Goal: Transaction & Acquisition: Purchase product/service

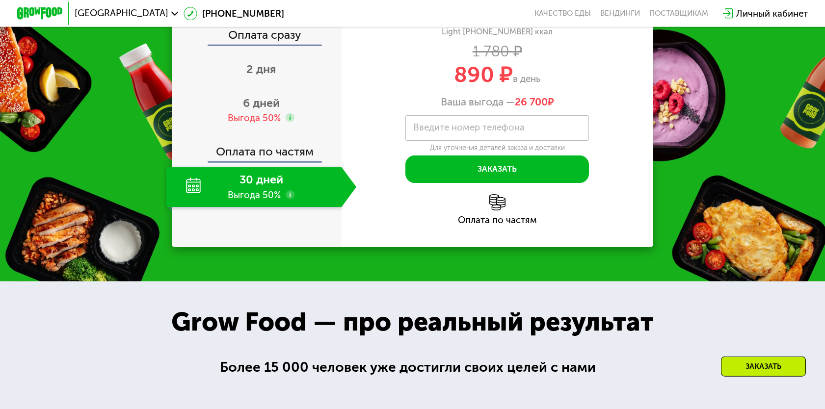
scroll to position [1353, 0]
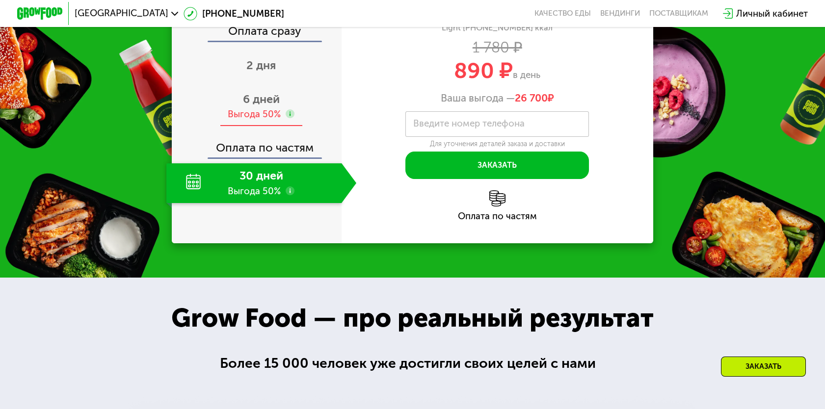
click at [260, 127] on div "6 дней Выгода 50%" at bounding box center [261, 106] width 190 height 40
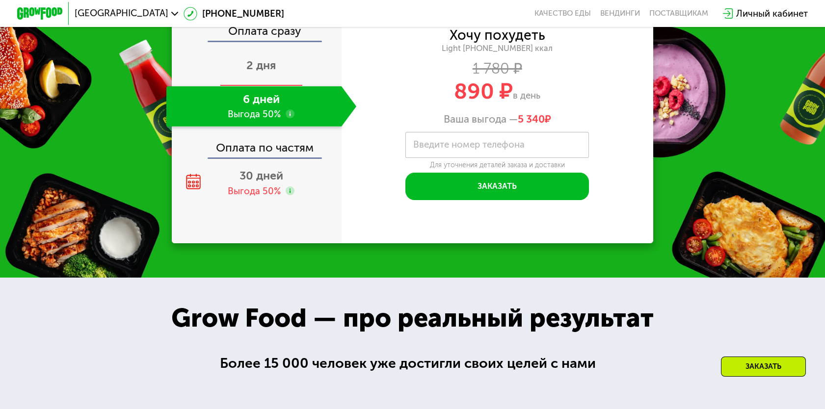
click at [269, 72] on span "2 дня" at bounding box center [260, 65] width 29 height 14
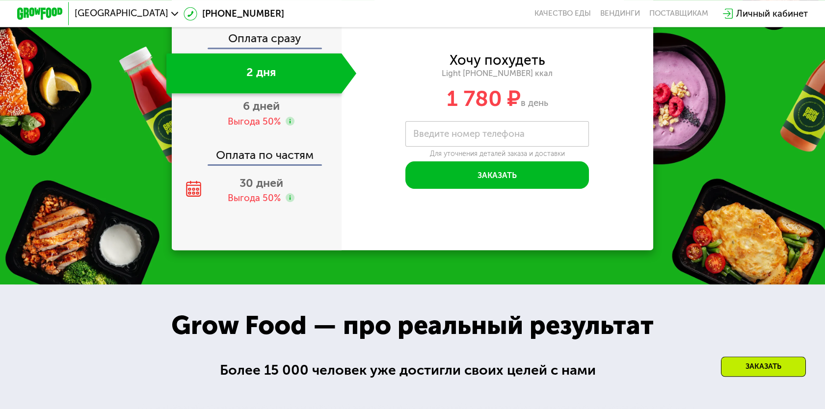
scroll to position [1457, 0]
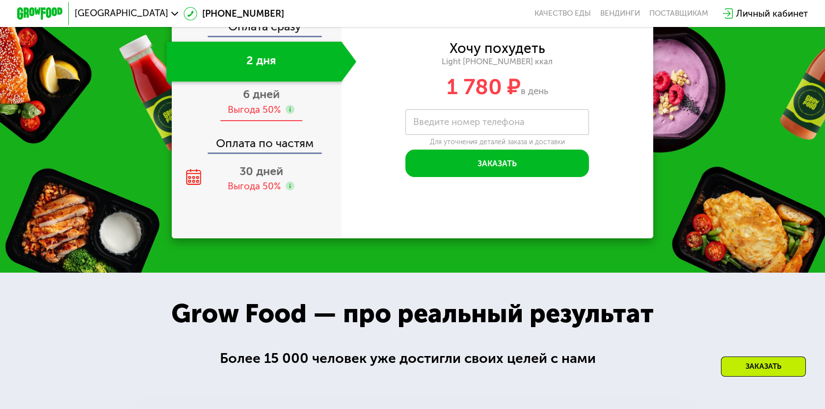
click at [259, 116] on div "Выгода 50%" at bounding box center [254, 110] width 53 height 13
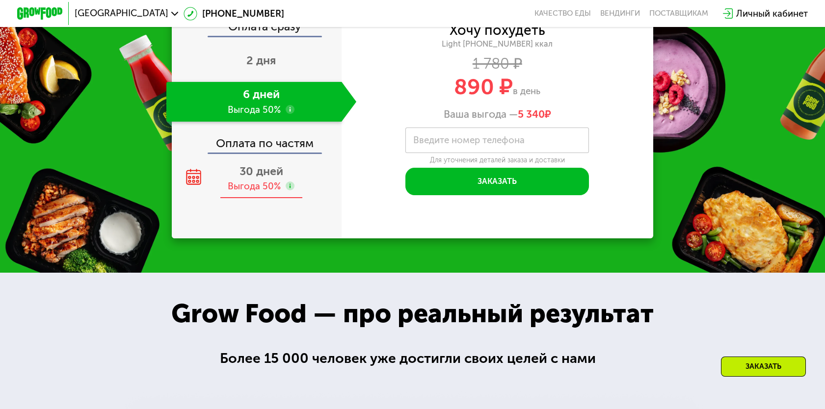
click at [248, 190] on div "30 дней Выгода 50%" at bounding box center [261, 179] width 190 height 40
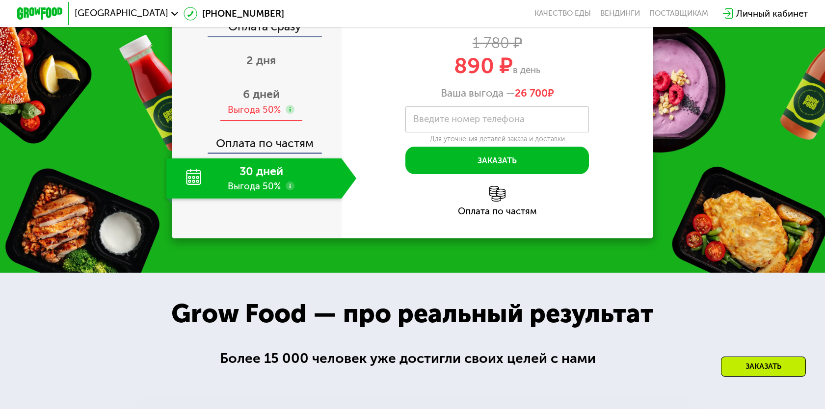
click at [268, 116] on div "Выгода 50%" at bounding box center [254, 110] width 53 height 13
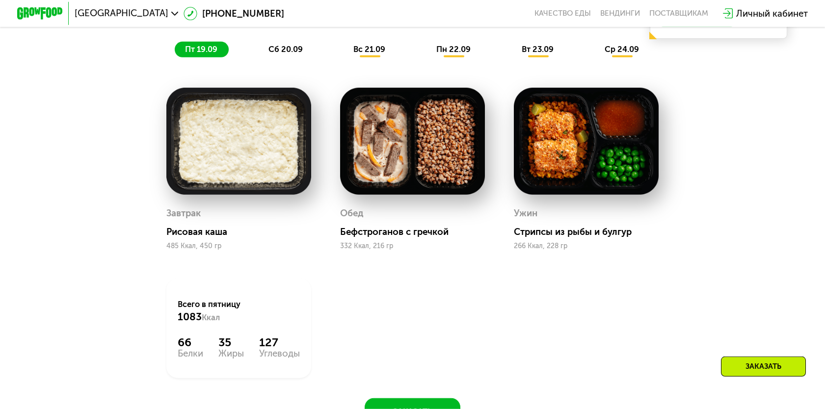
scroll to position [884, 0]
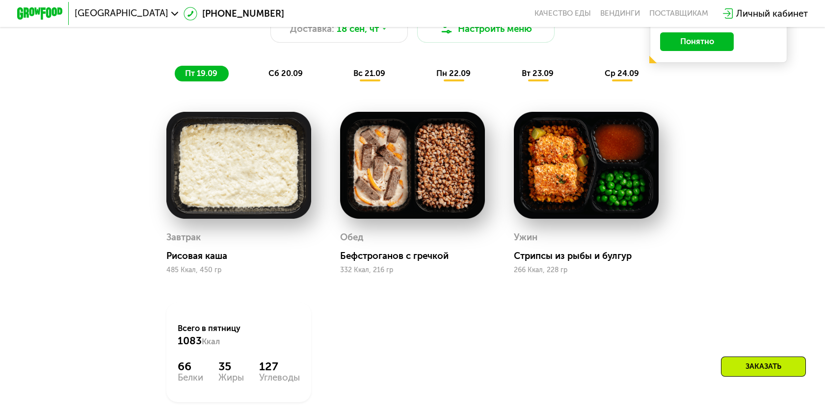
click at [210, 207] on img at bounding box center [238, 165] width 145 height 107
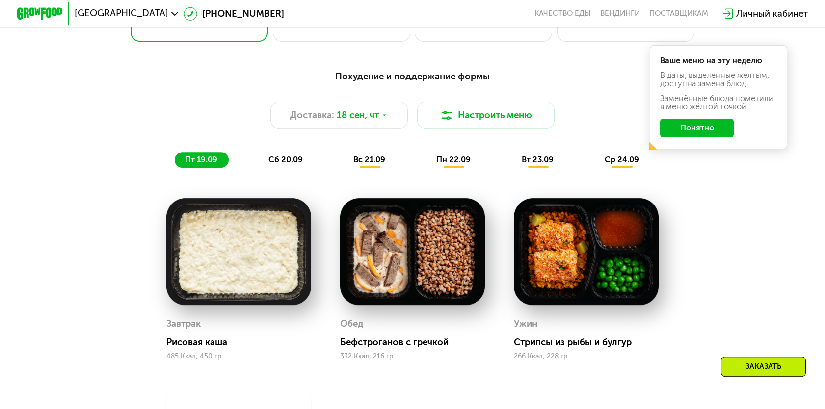
scroll to position [780, 0]
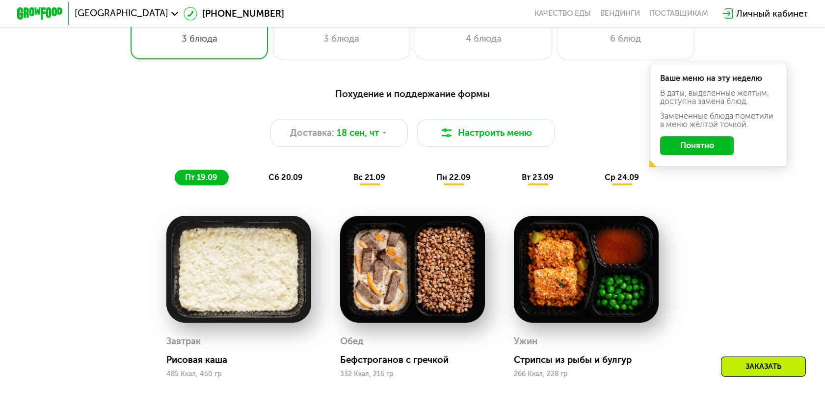
click at [289, 179] on span "сб 20.09" at bounding box center [285, 177] width 34 height 9
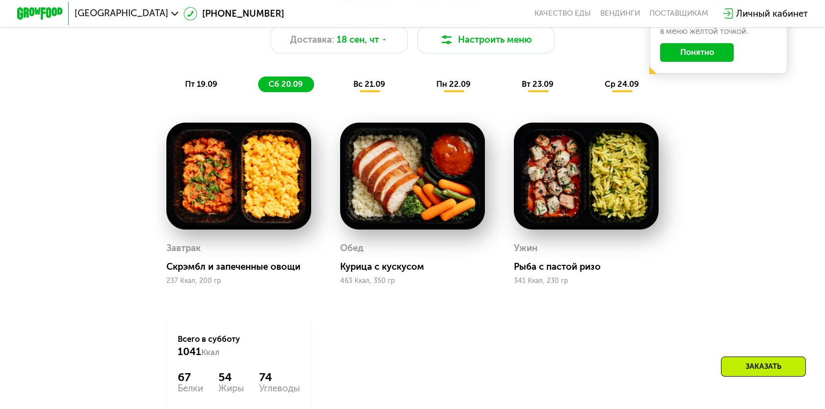
scroll to position [884, 0]
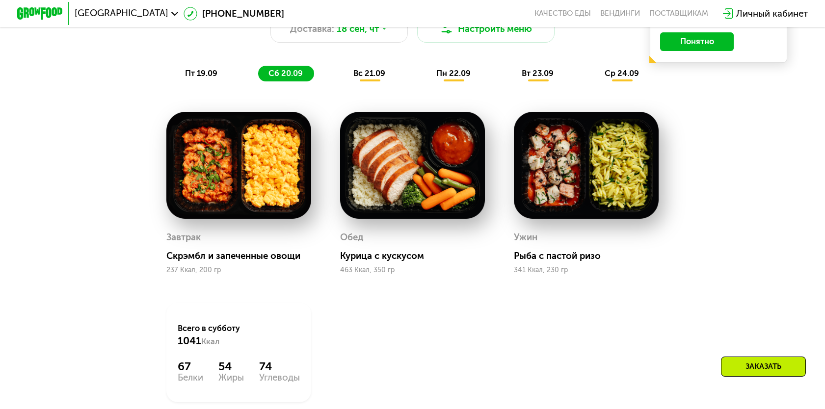
drag, startPoint x: 457, startPoint y: 80, endPoint x: 450, endPoint y: 126, distance: 45.8
click at [457, 78] on span "пн 22.09" at bounding box center [453, 73] width 34 height 9
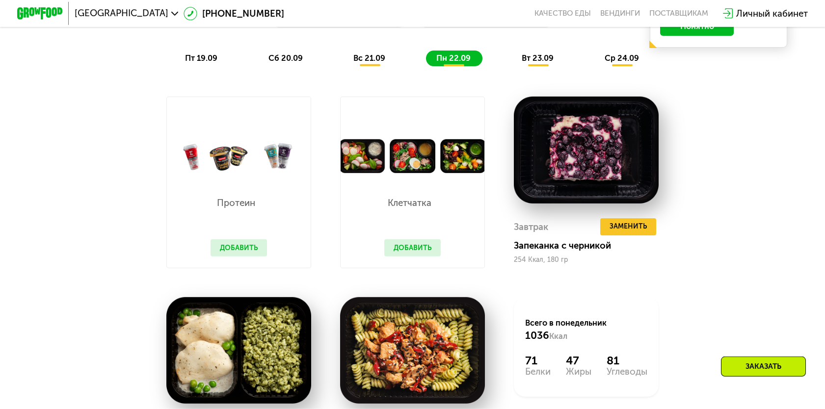
scroll to position [1041, 0]
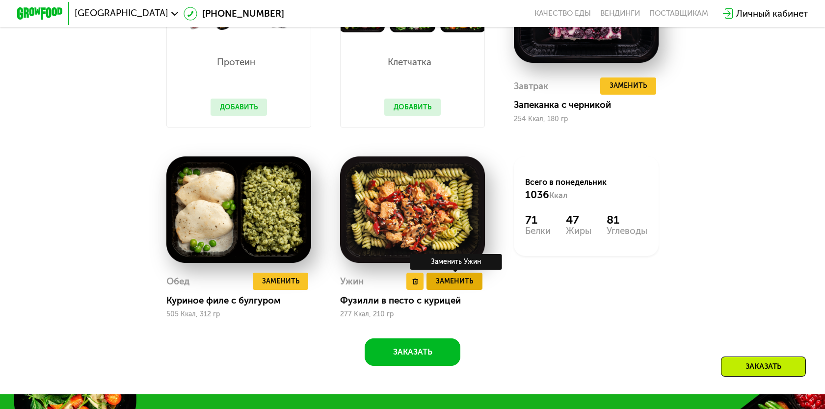
click at [451, 287] on span "Заменить" at bounding box center [454, 281] width 37 height 11
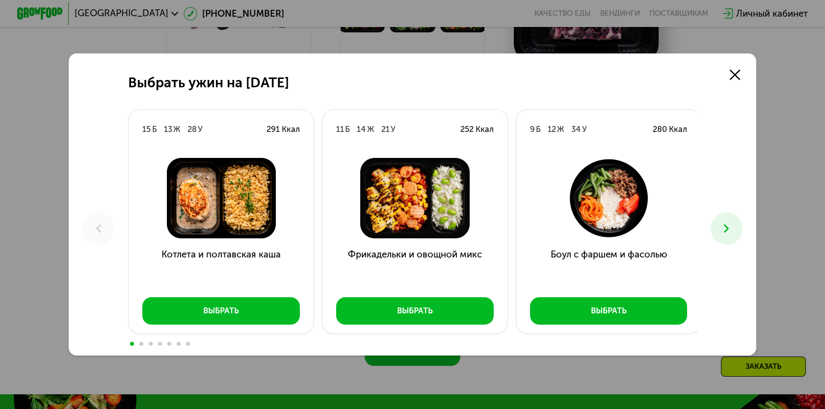
click at [730, 232] on icon at bounding box center [727, 229] width 14 height 14
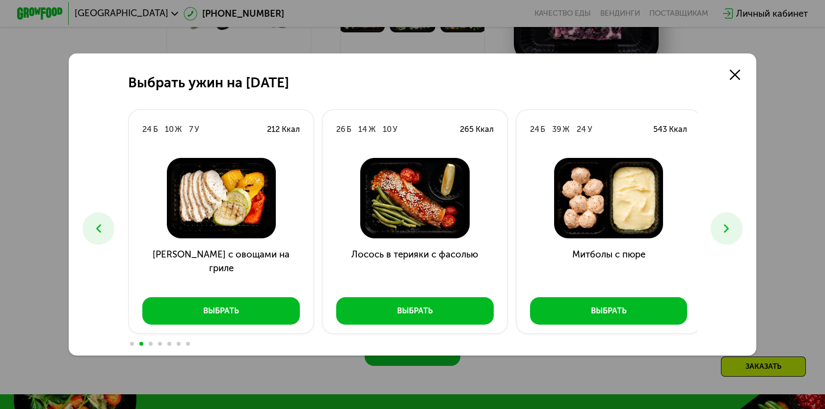
click at [730, 232] on icon at bounding box center [727, 229] width 14 height 14
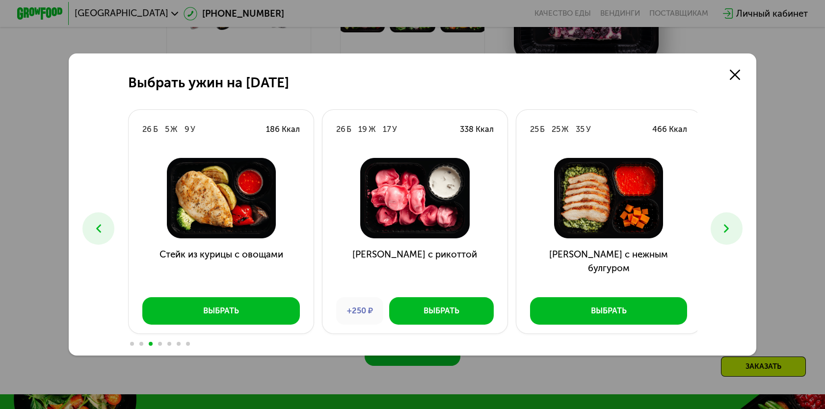
click at [730, 232] on icon at bounding box center [727, 229] width 14 height 14
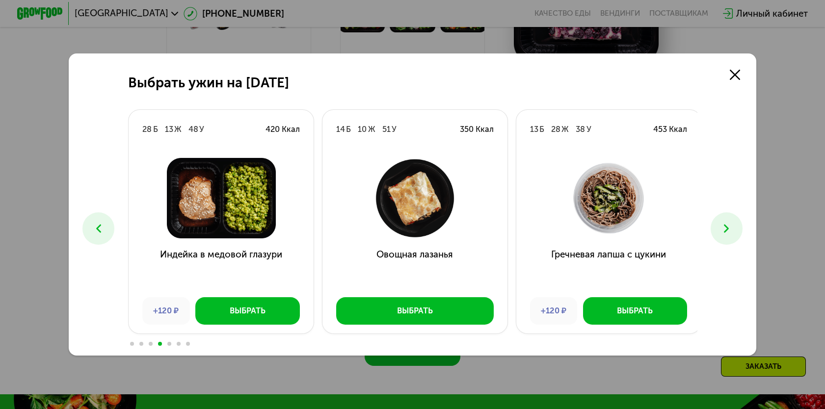
click at [730, 232] on icon at bounding box center [727, 229] width 14 height 14
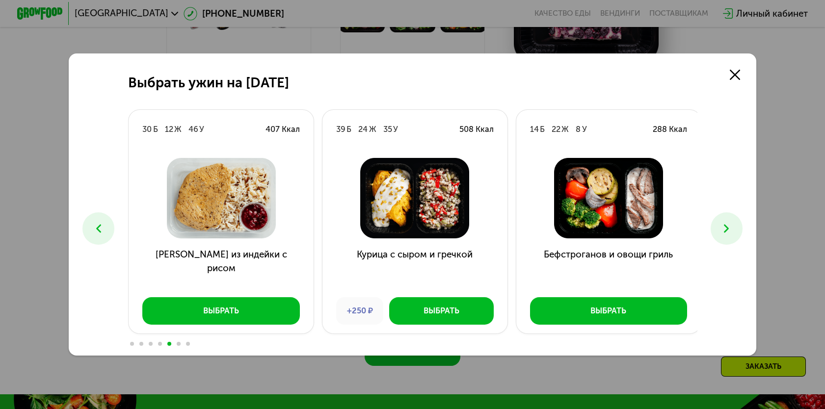
click at [730, 232] on icon at bounding box center [727, 229] width 14 height 14
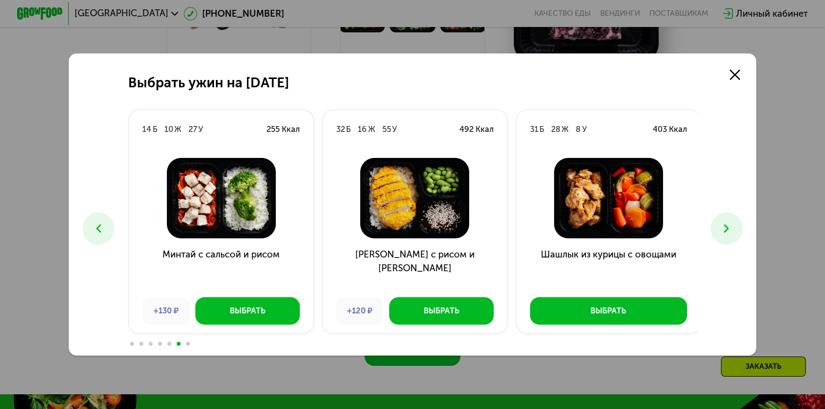
click at [730, 232] on icon at bounding box center [727, 229] width 14 height 14
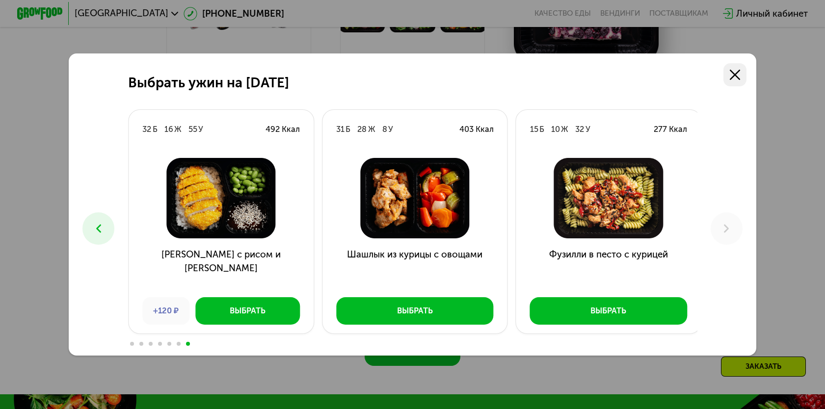
click at [738, 73] on icon at bounding box center [735, 75] width 10 height 10
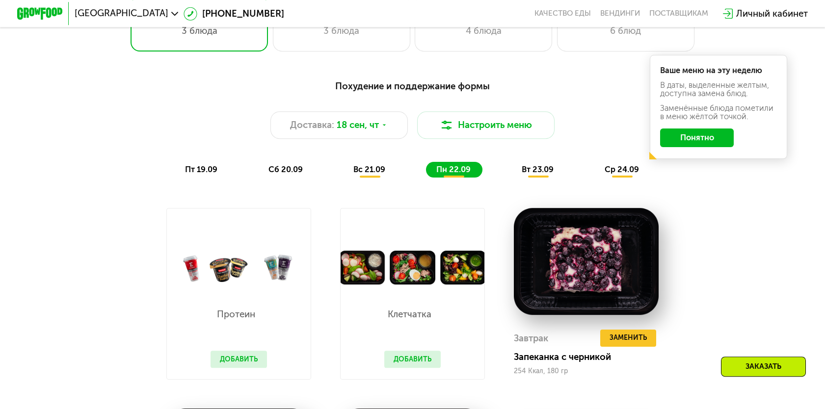
scroll to position [884, 0]
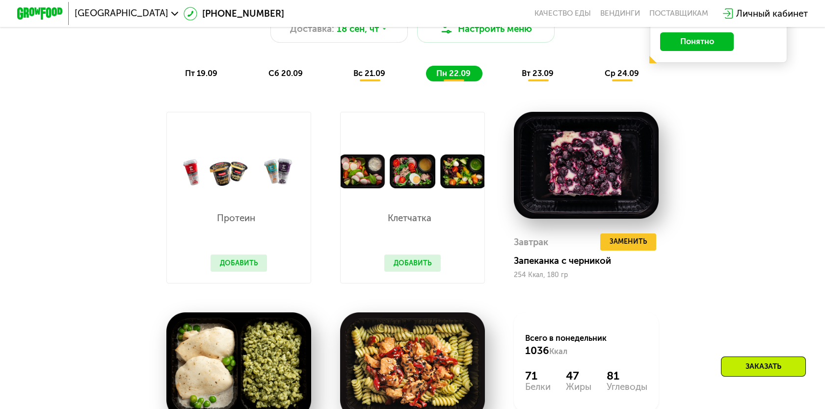
click at [399, 272] on button "Добавить" at bounding box center [412, 263] width 56 height 17
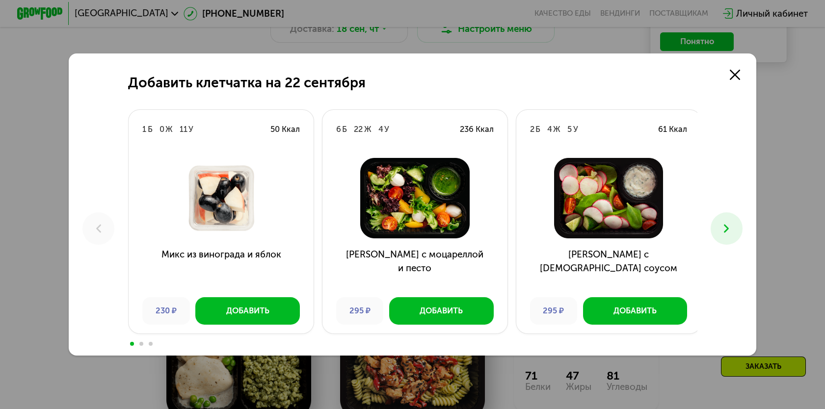
click at [729, 229] on use at bounding box center [726, 229] width 5 height 8
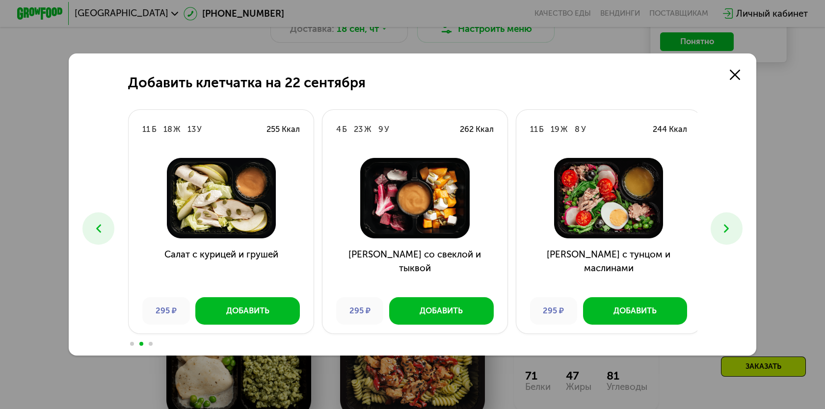
click at [729, 229] on use at bounding box center [726, 229] width 5 height 8
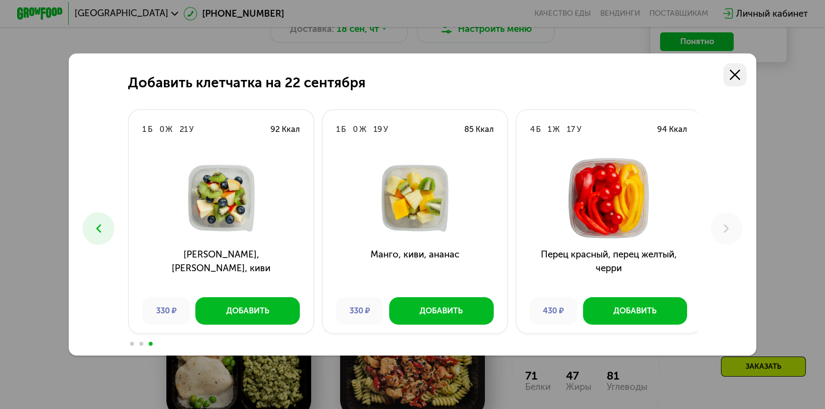
click at [738, 75] on use at bounding box center [735, 75] width 10 height 10
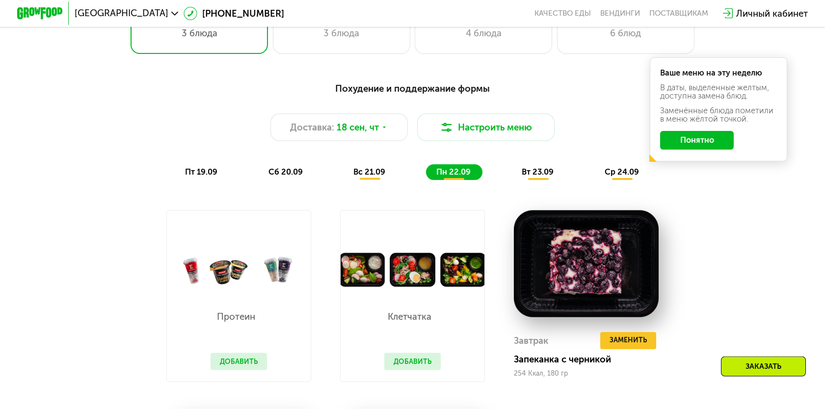
scroll to position [780, 0]
